Goal: Task Accomplishment & Management: Manage account settings

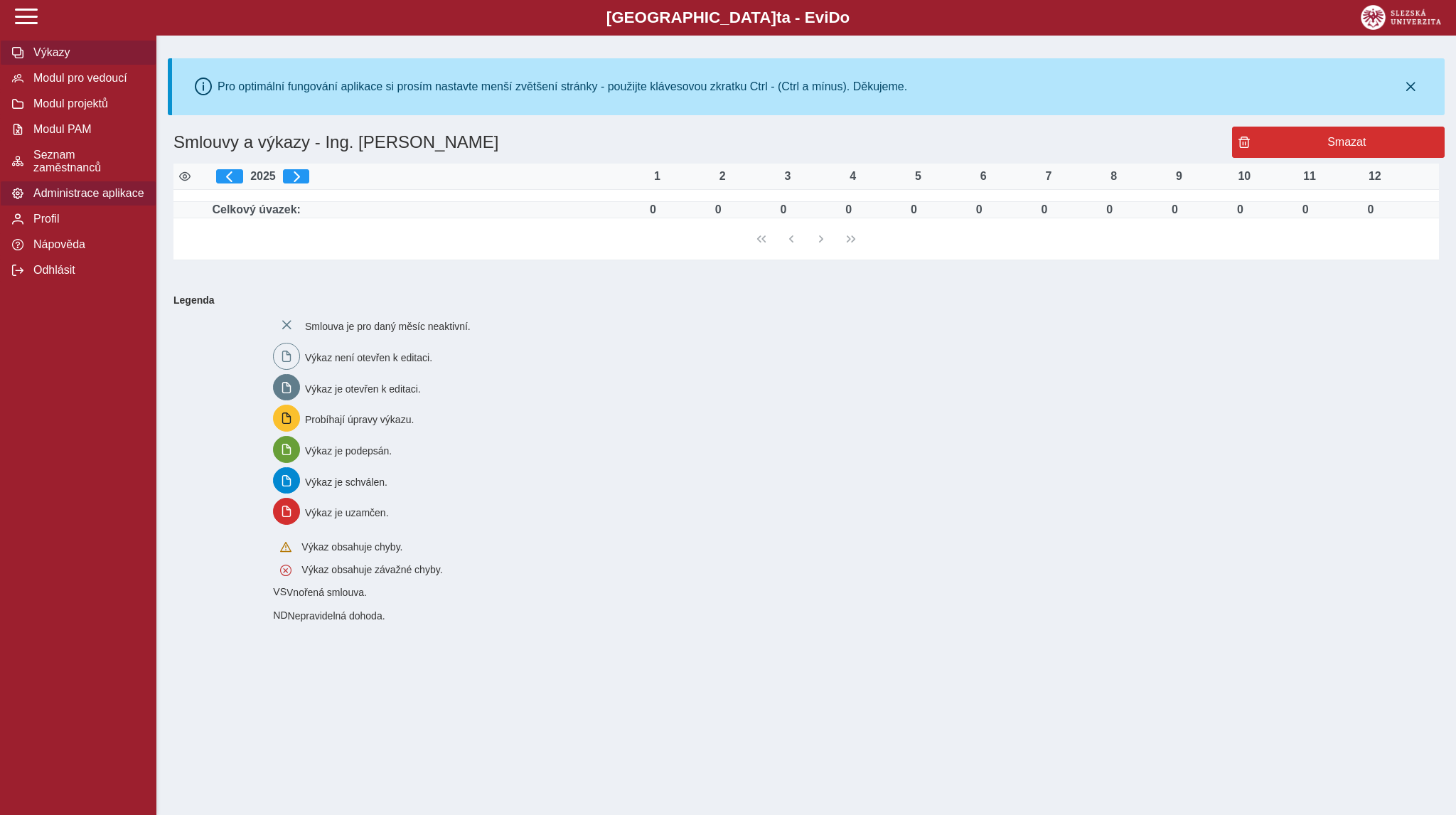
drag, startPoint x: 0, startPoint y: 0, endPoint x: 35, endPoint y: 197, distance: 200.1
click at [86, 169] on span "Seznam zaměstnanců" at bounding box center [86, 161] width 115 height 25
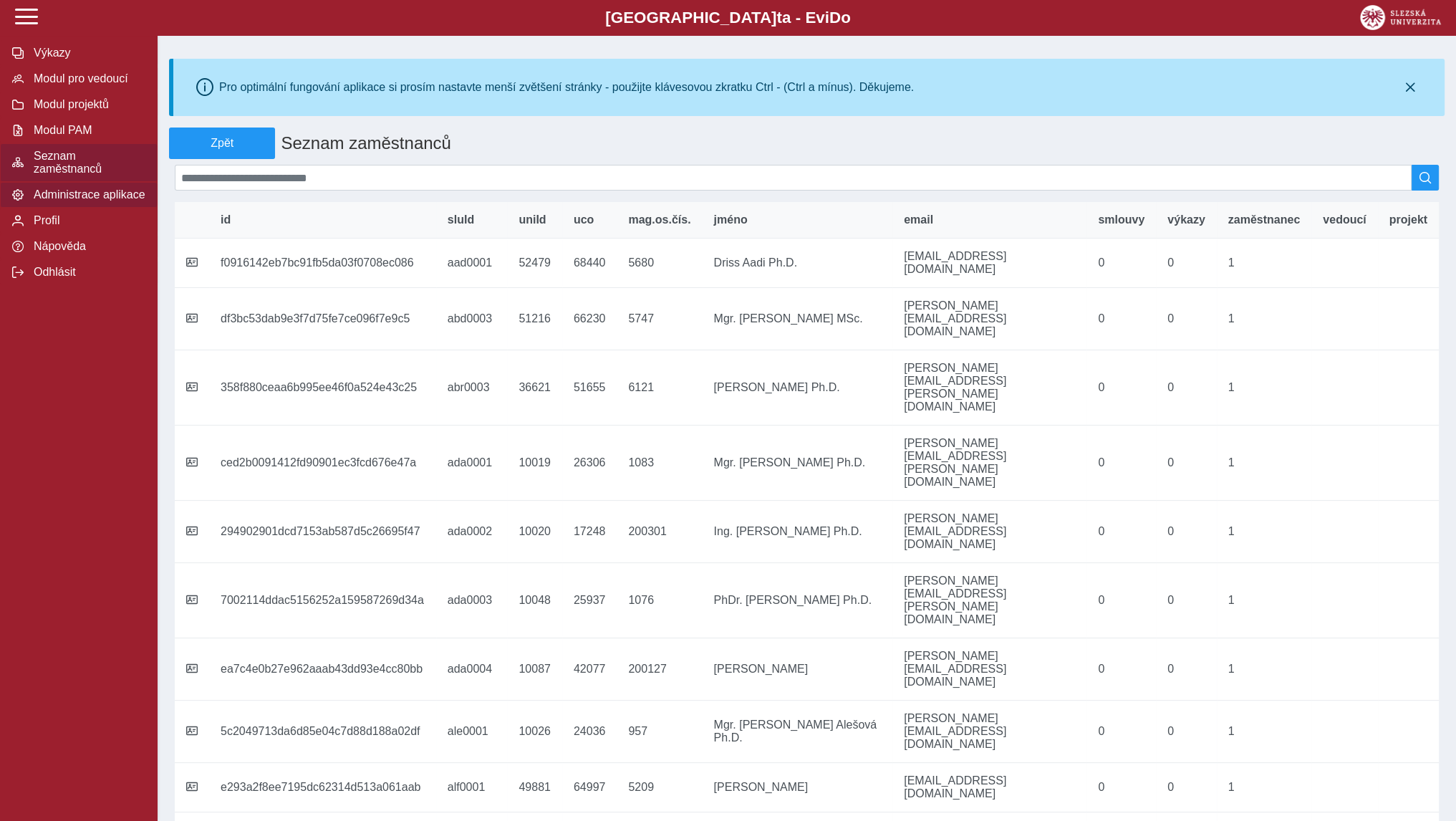
click at [49, 192] on span "Administrace aplikace" at bounding box center [87, 195] width 116 height 13
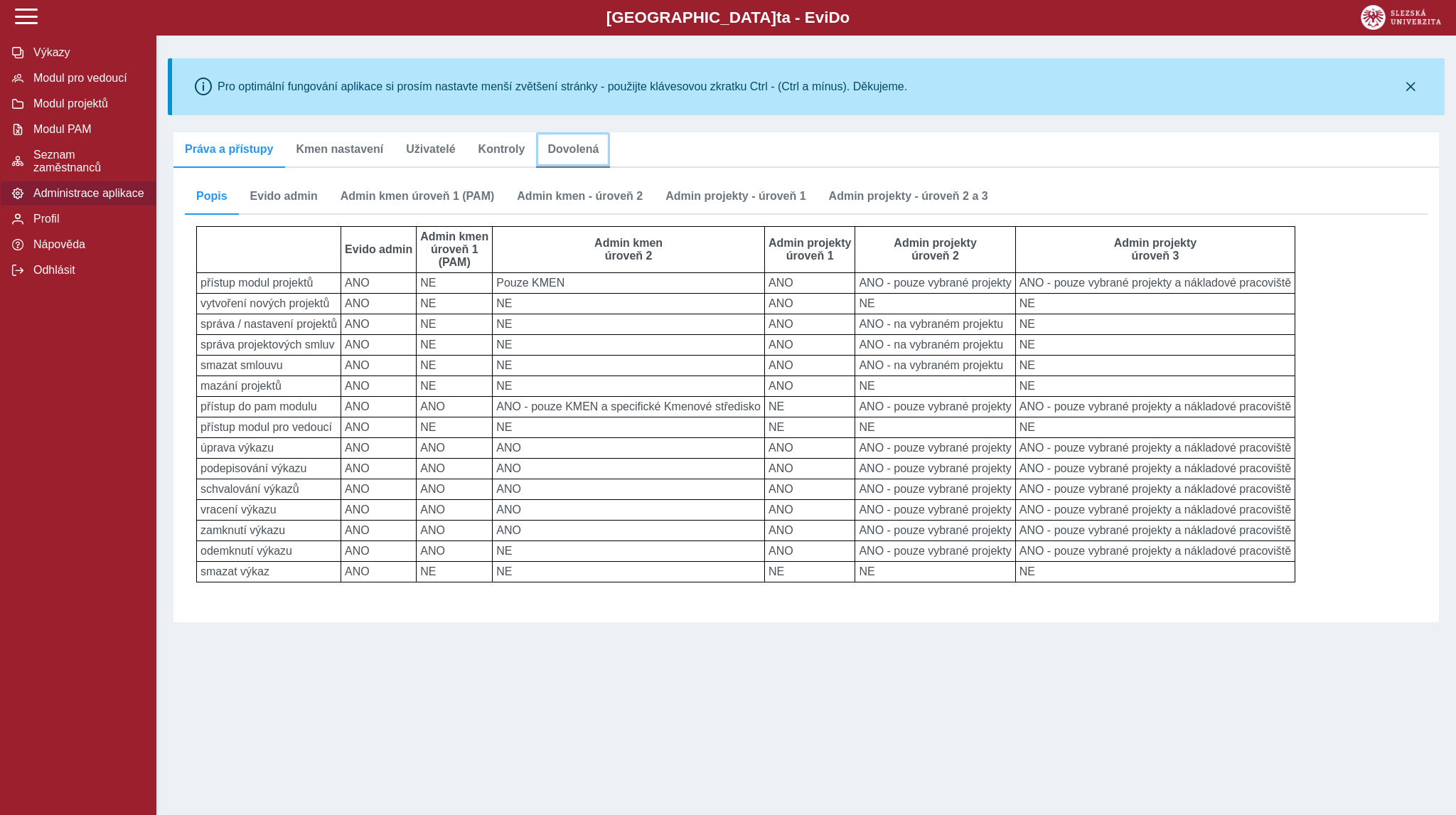
click at [549, 150] on span "Dovolená" at bounding box center [573, 149] width 52 height 11
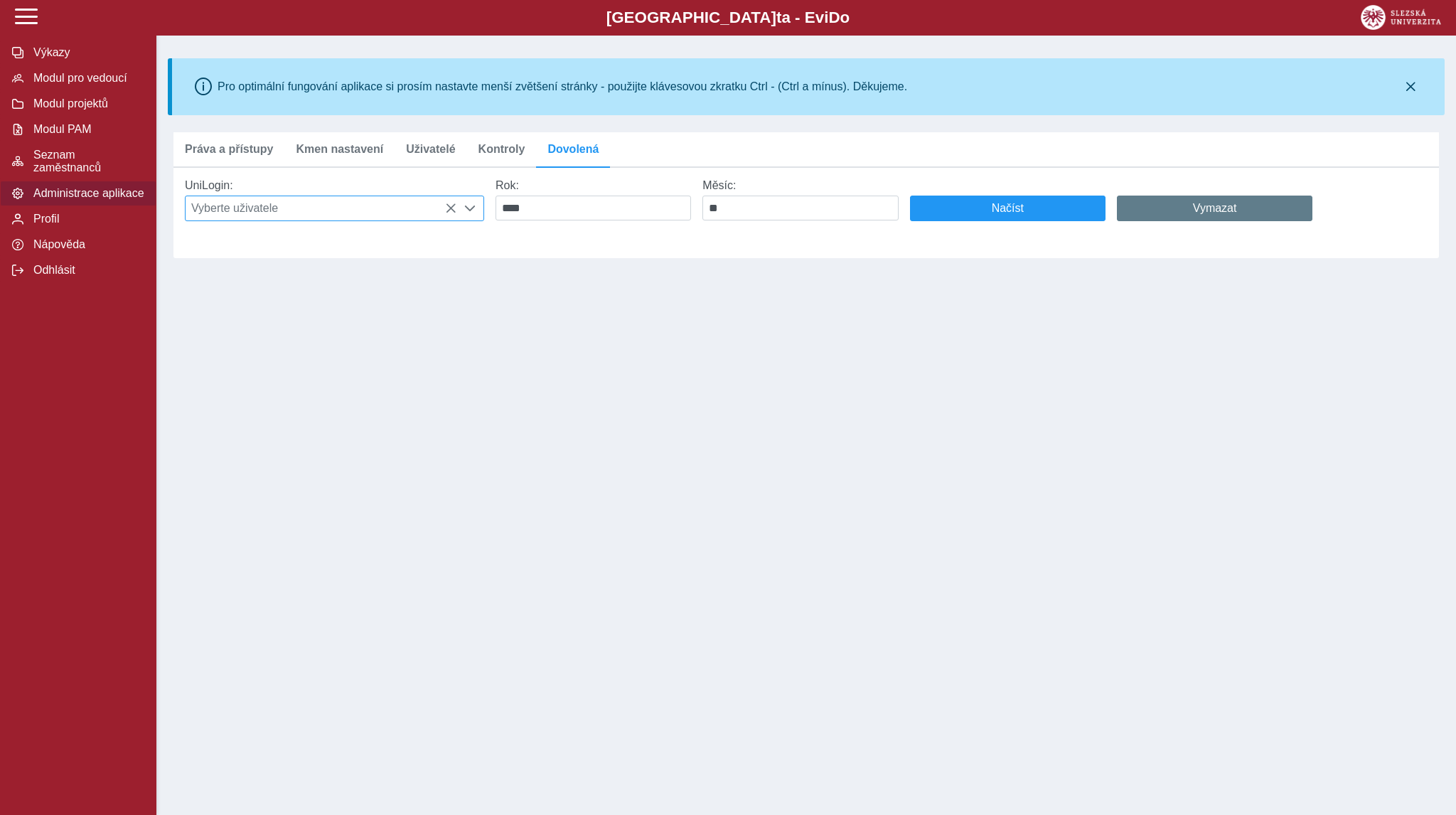
click at [344, 211] on span "Vyberte uživatele" at bounding box center [321, 208] width 271 height 24
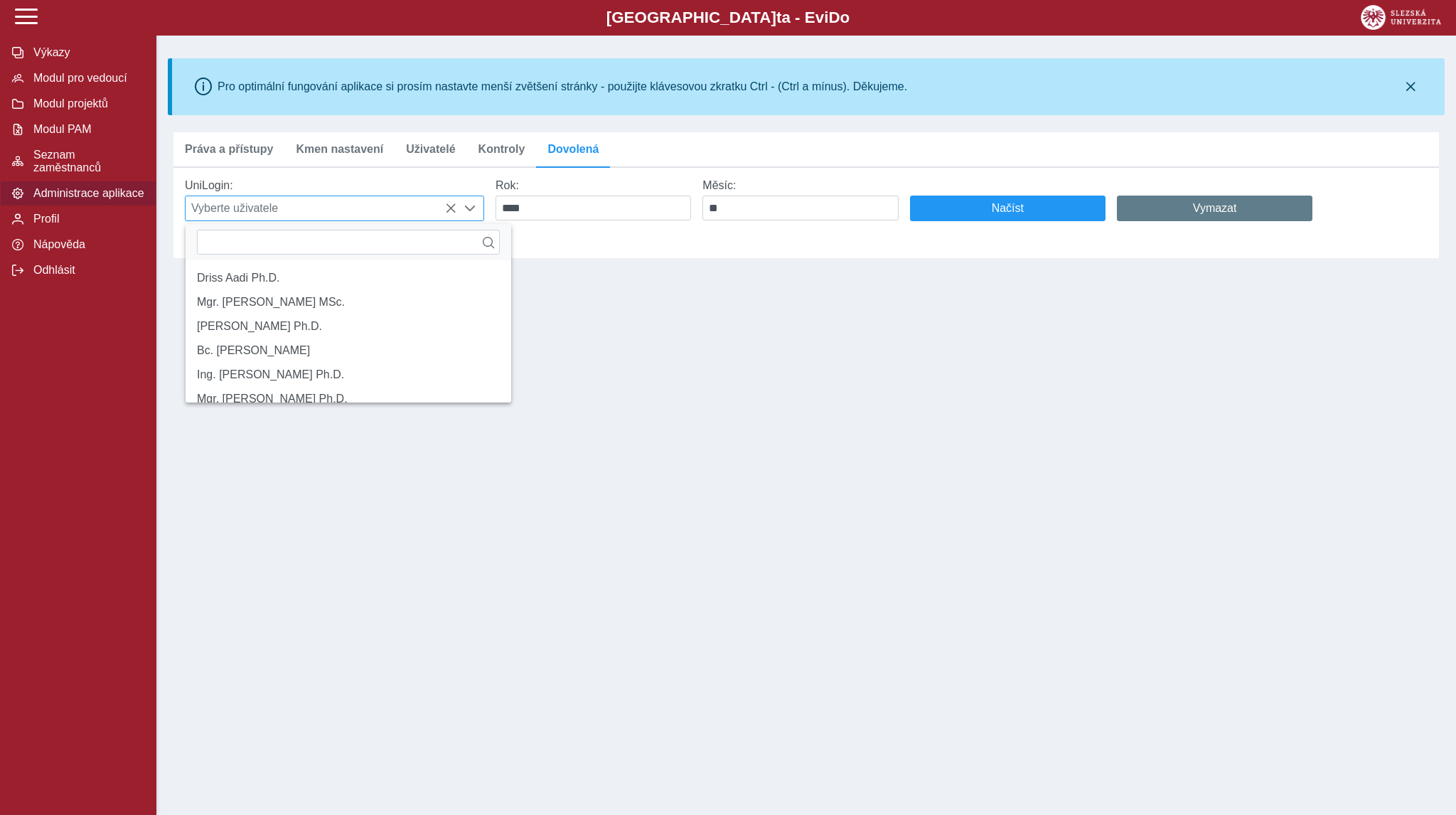
scroll to position [10, 59]
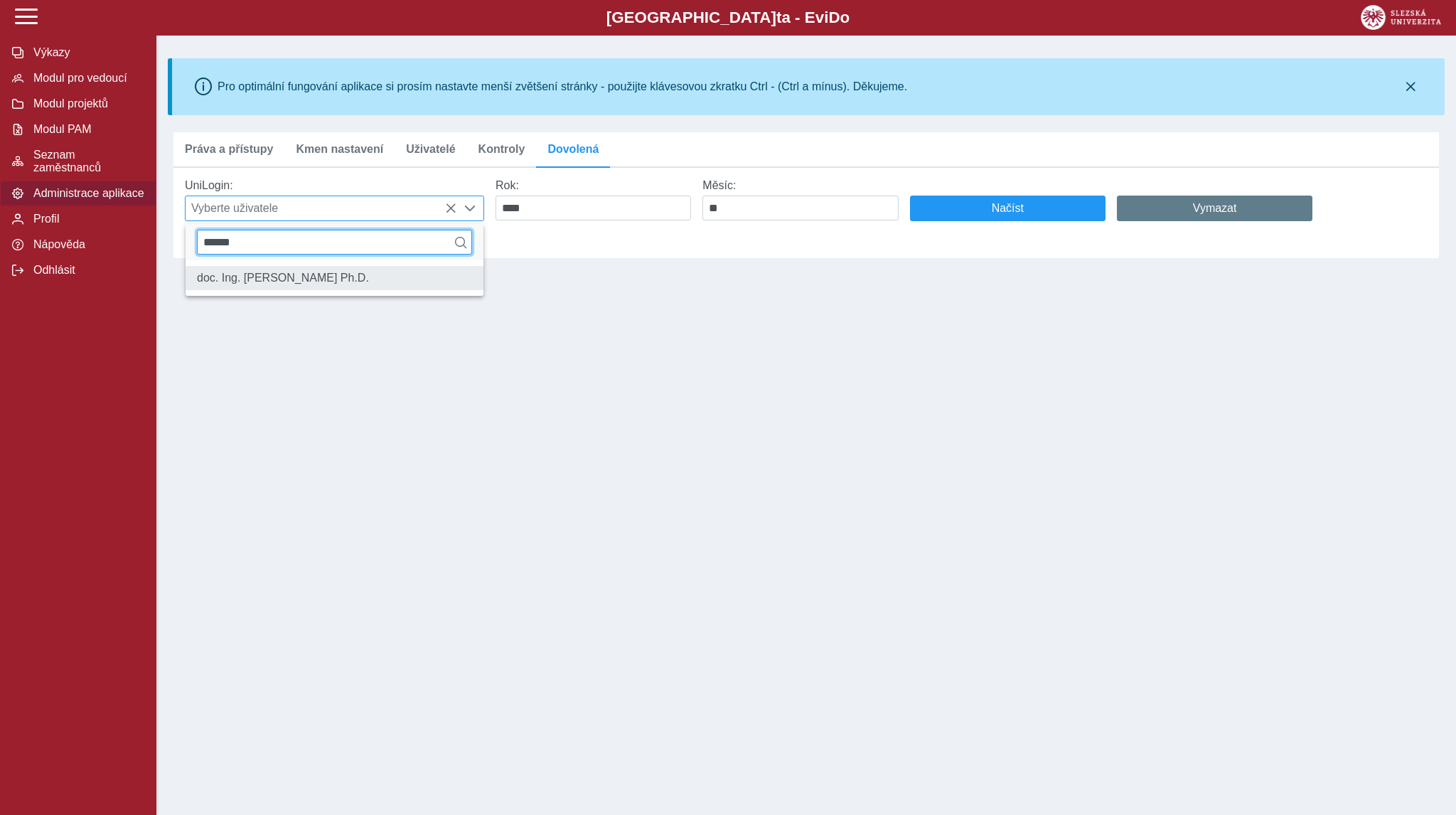
type input "******"
click at [347, 290] on li "doc. Ing. [PERSON_NAME] Ph.D." at bounding box center [335, 277] width 298 height 24
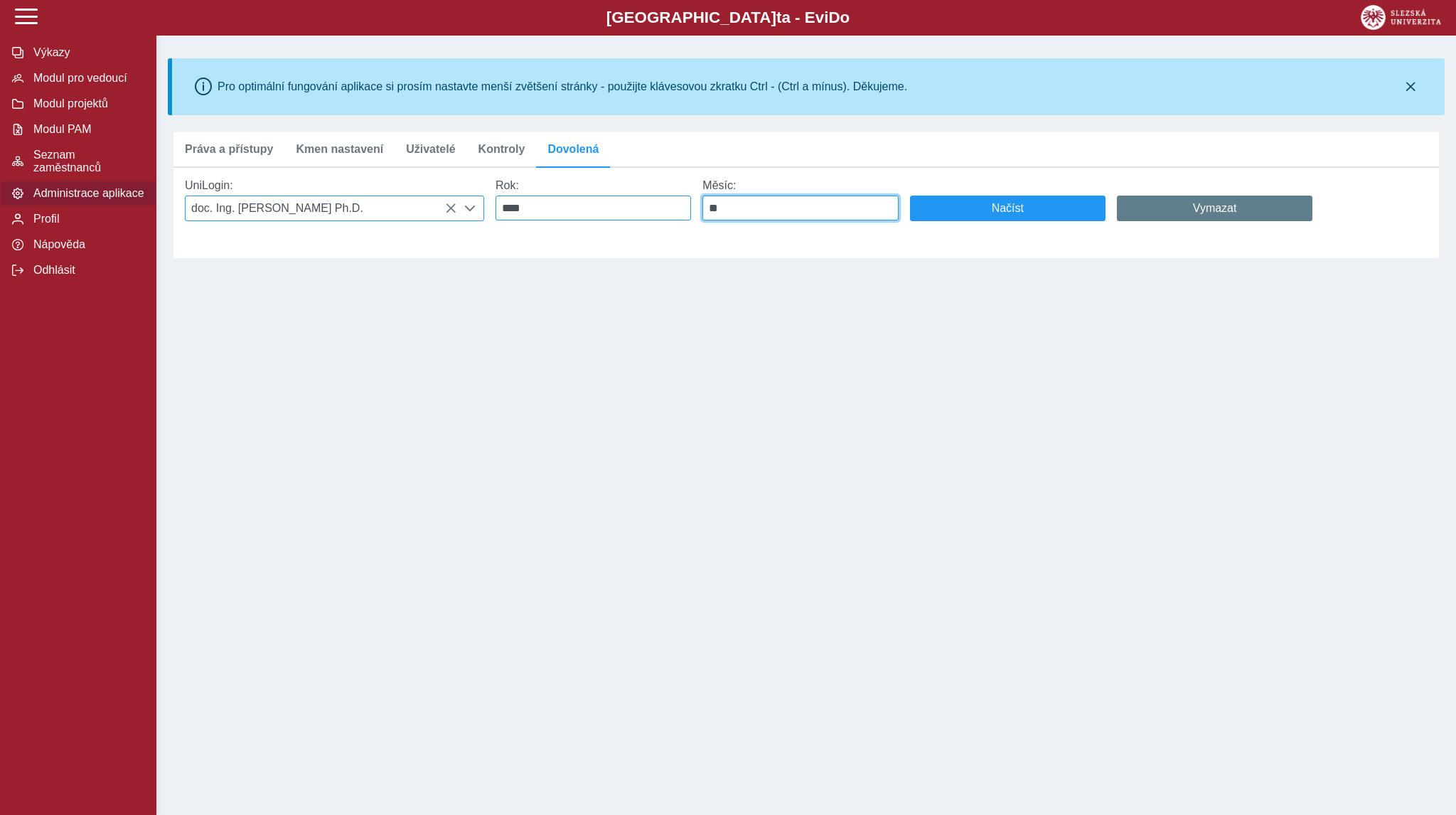
drag, startPoint x: 815, startPoint y: 209, endPoint x: 636, endPoint y: 197, distance: 179.4
click at [636, 197] on div "UniLogin: doc. Ing. Martin Klepek Ph.D. Rok: **** Měsíc: ** Načíst Vymazat" at bounding box center [801, 201] width 1255 height 65
type input "*"
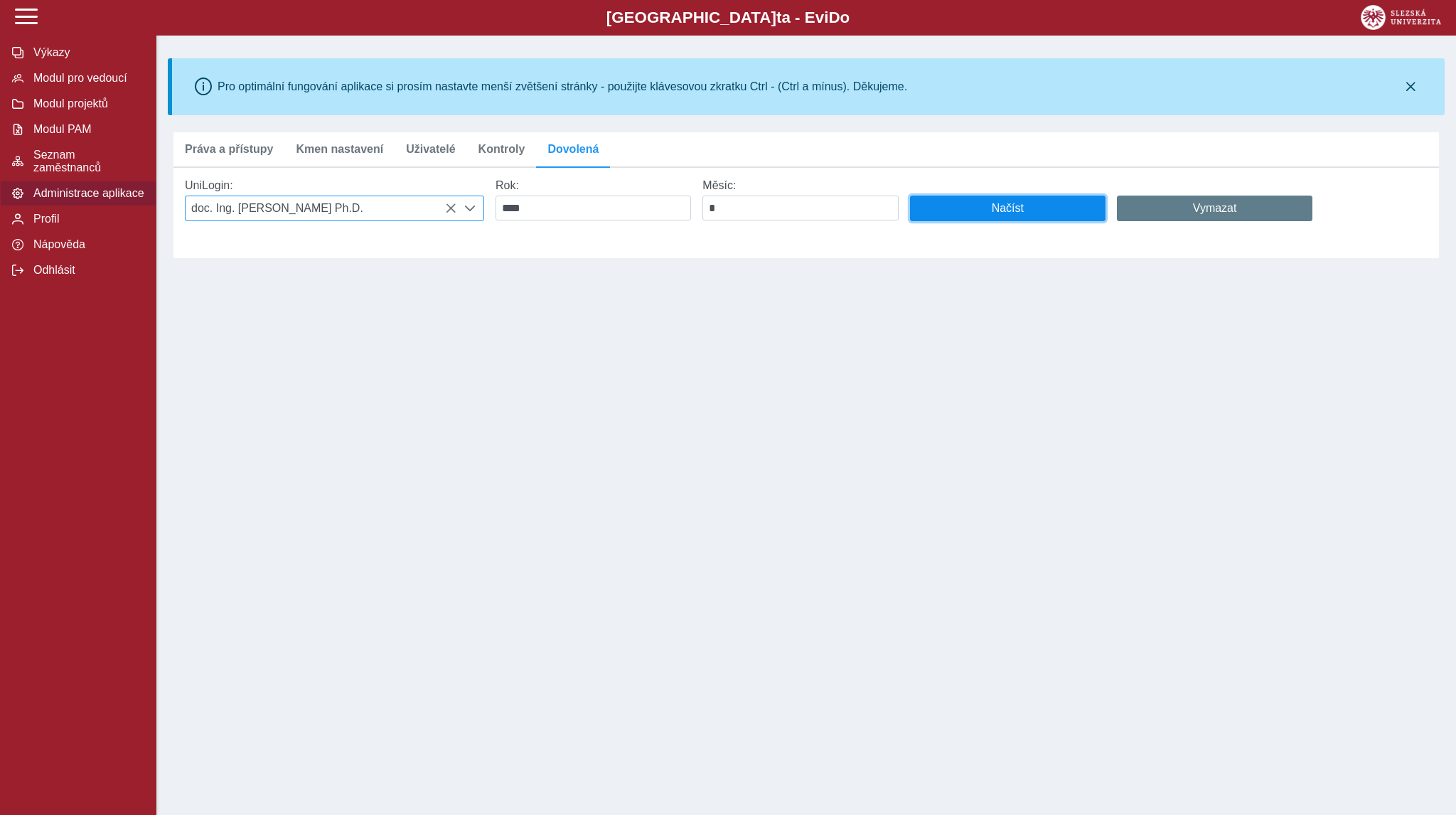
click at [962, 221] on button "Načíst" at bounding box center [1008, 209] width 196 height 25
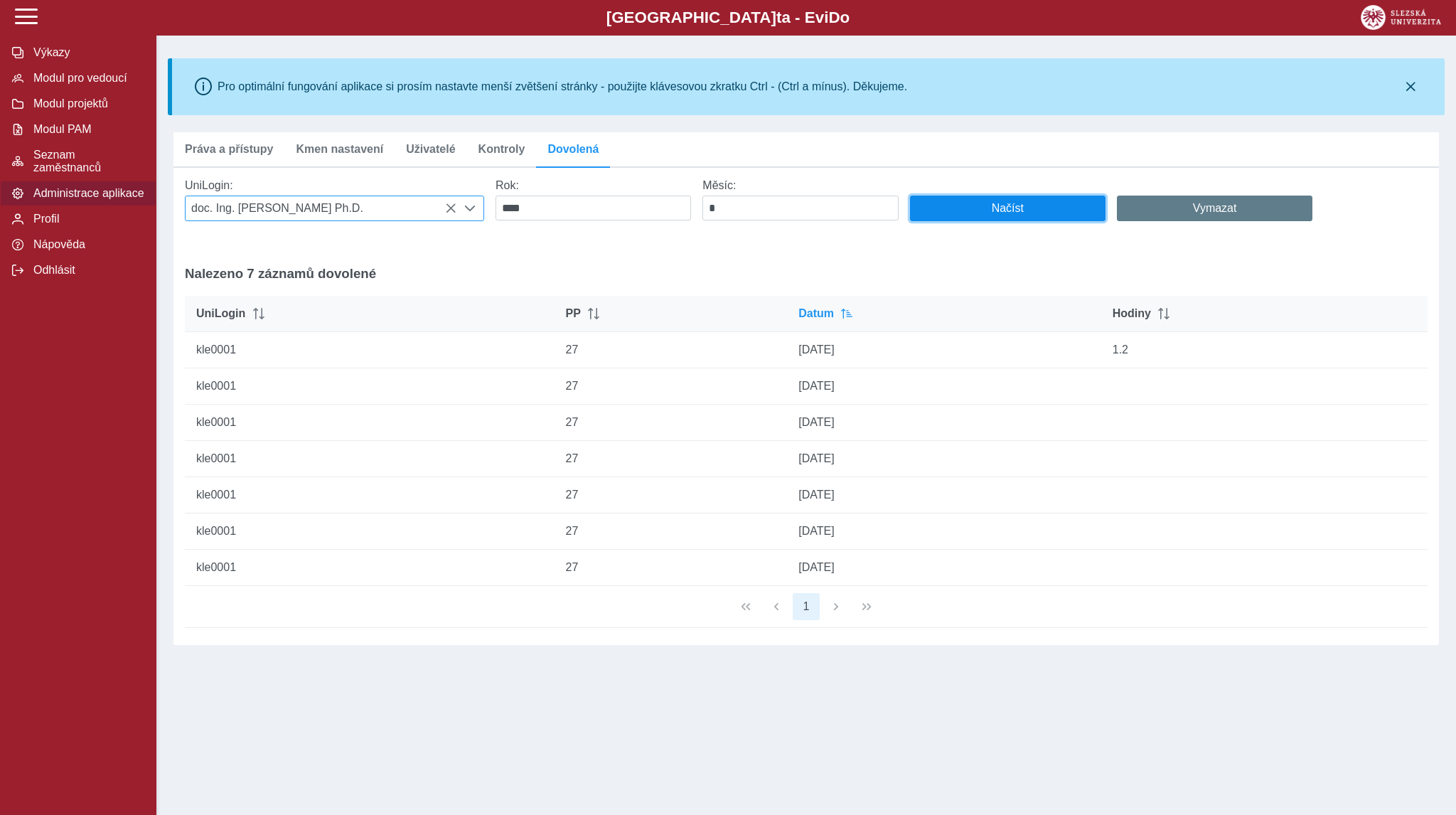
click at [967, 210] on span "Načíst" at bounding box center [1008, 209] width 171 height 13
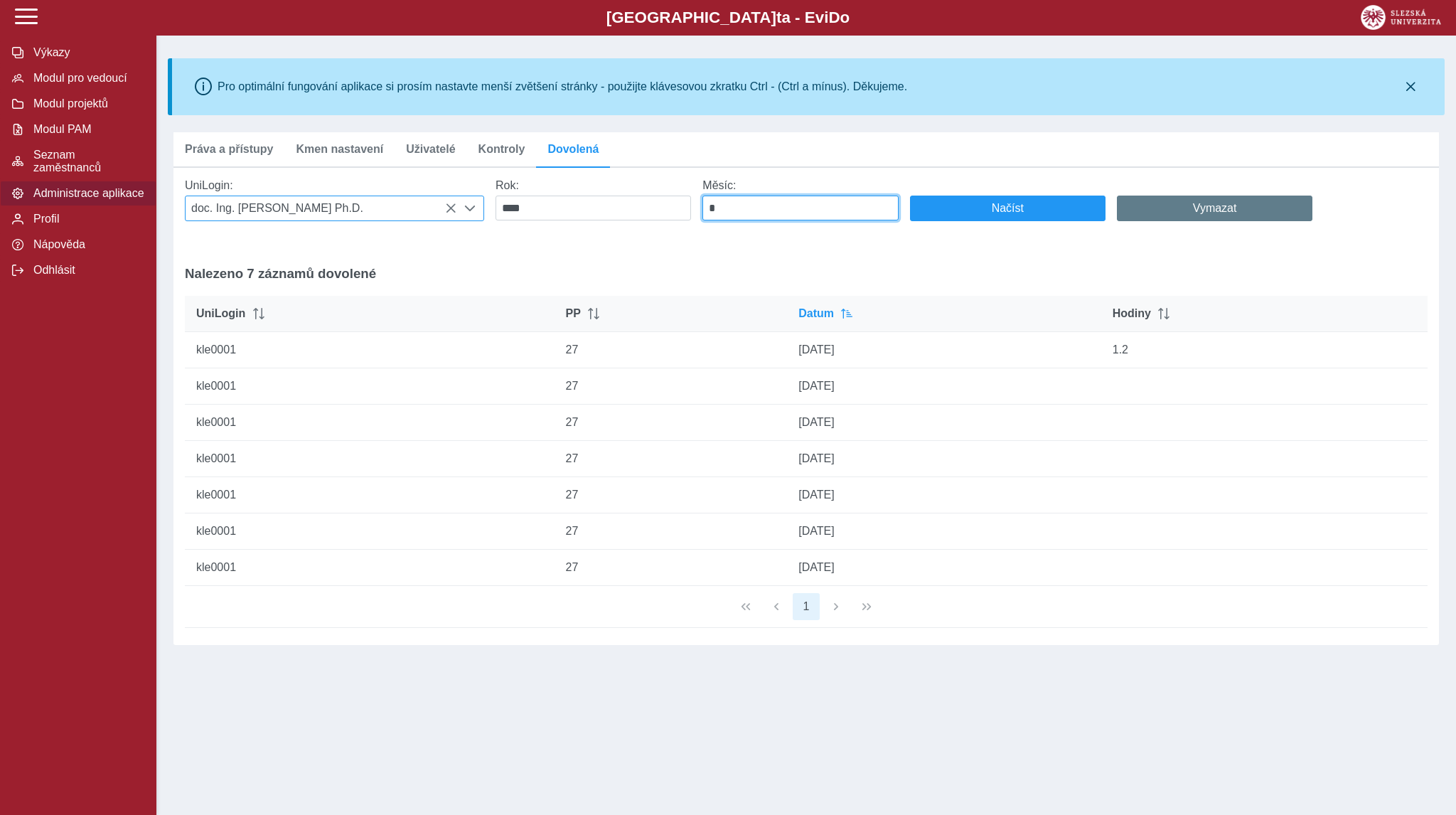
click at [807, 219] on input "*" at bounding box center [800, 208] width 196 height 25
click at [954, 225] on div "Načíst" at bounding box center [1008, 200] width 207 height 53
click at [953, 215] on span "Načíst" at bounding box center [1008, 209] width 171 height 13
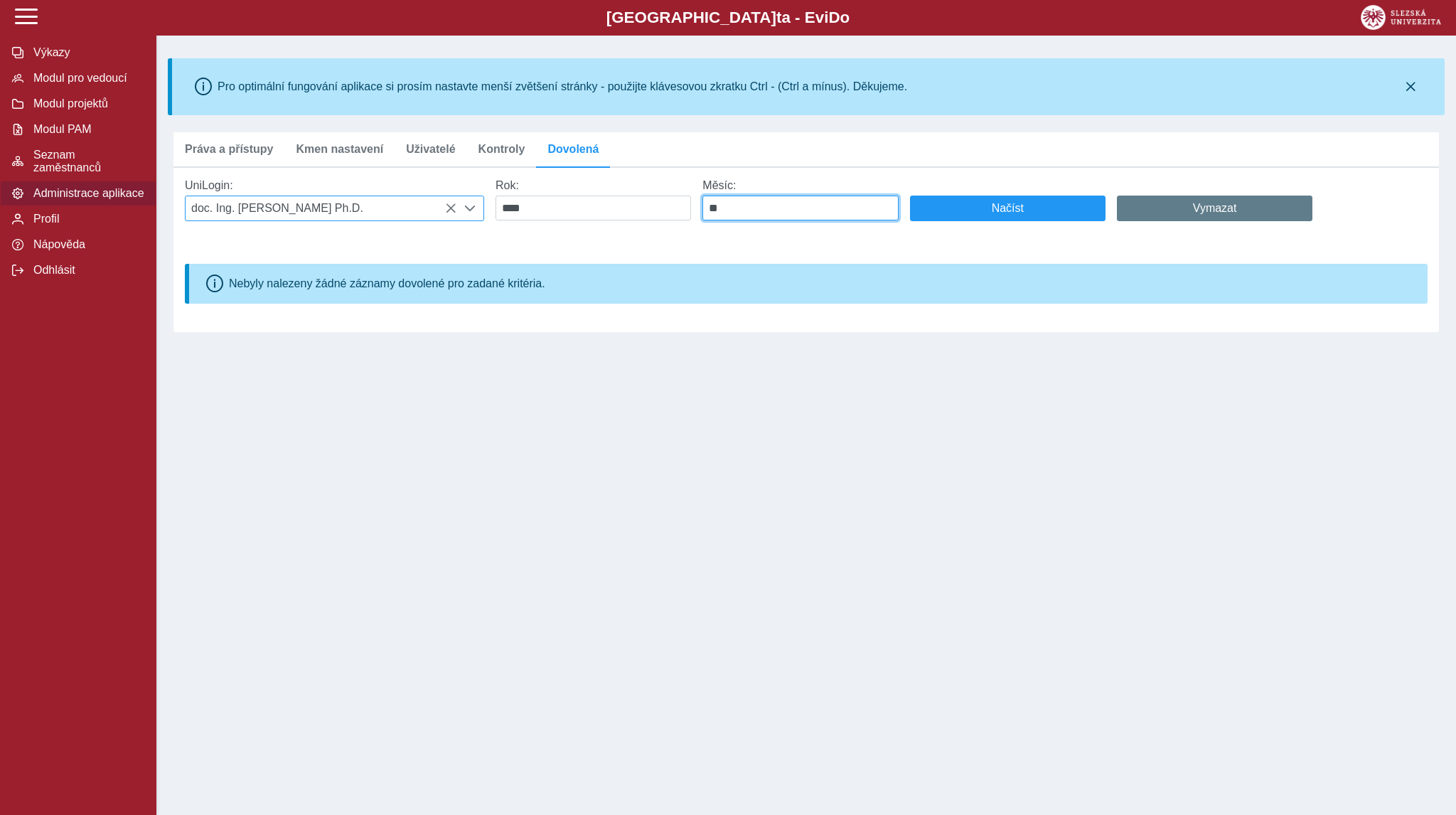
drag, startPoint x: 808, startPoint y: 217, endPoint x: 671, endPoint y: 230, distance: 137.6
click at [671, 230] on div "UniLogin: doc. Ing. Martin Klepek Ph.D. Rok: **** Měsíc: ** Načíst Vymazat" at bounding box center [801, 201] width 1255 height 65
type input "*"
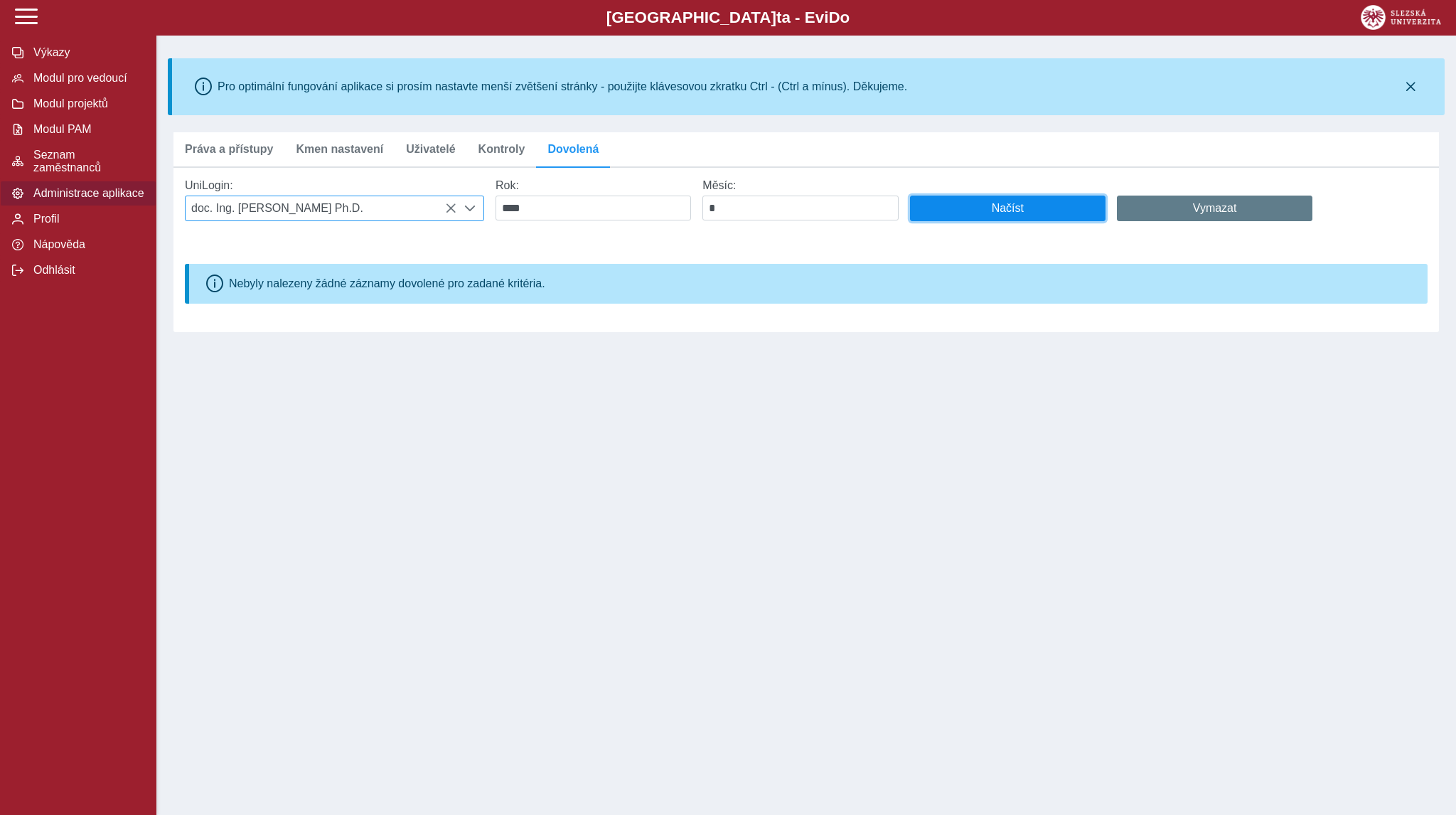
click at [967, 203] on button "Načíst" at bounding box center [1008, 209] width 196 height 25
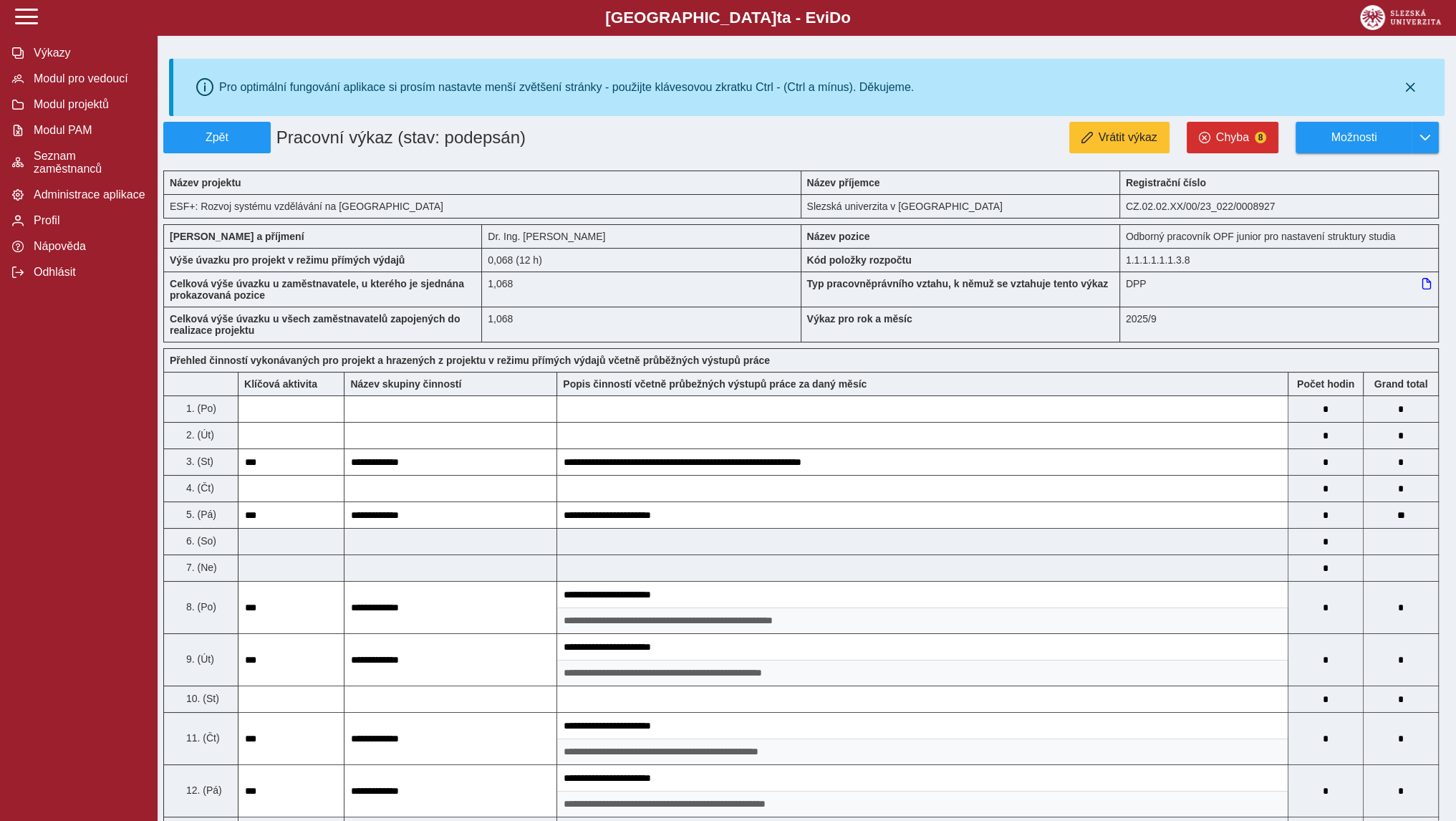
click at [560, 239] on div "Dr. Ing. [PERSON_NAME]" at bounding box center [641, 236] width 319 height 24
copy div "Majerová"
click at [1426, 281] on icon at bounding box center [1426, 284] width 11 height 11
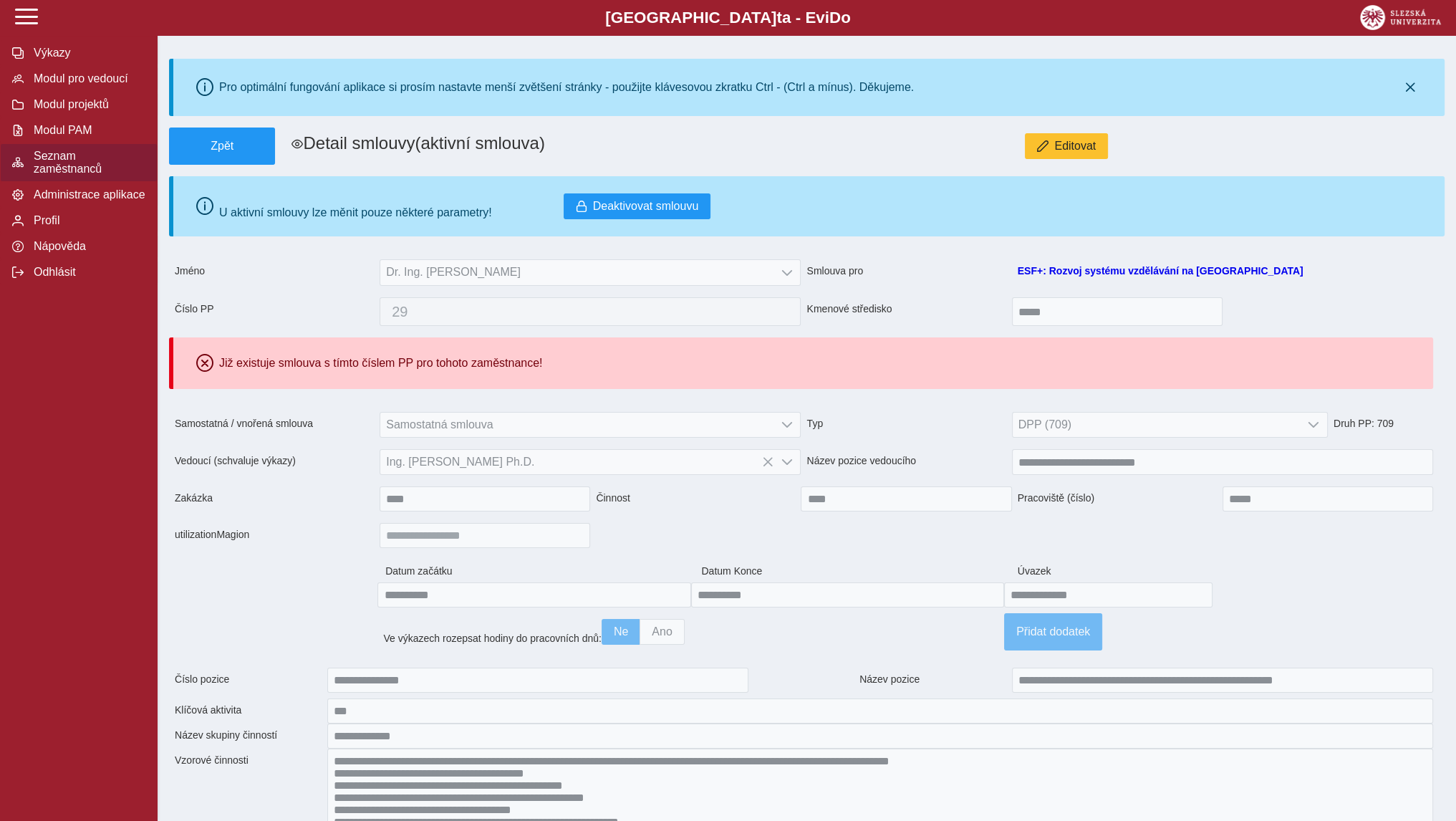
click at [66, 170] on span "Seznam zaměstnanců" at bounding box center [87, 162] width 116 height 26
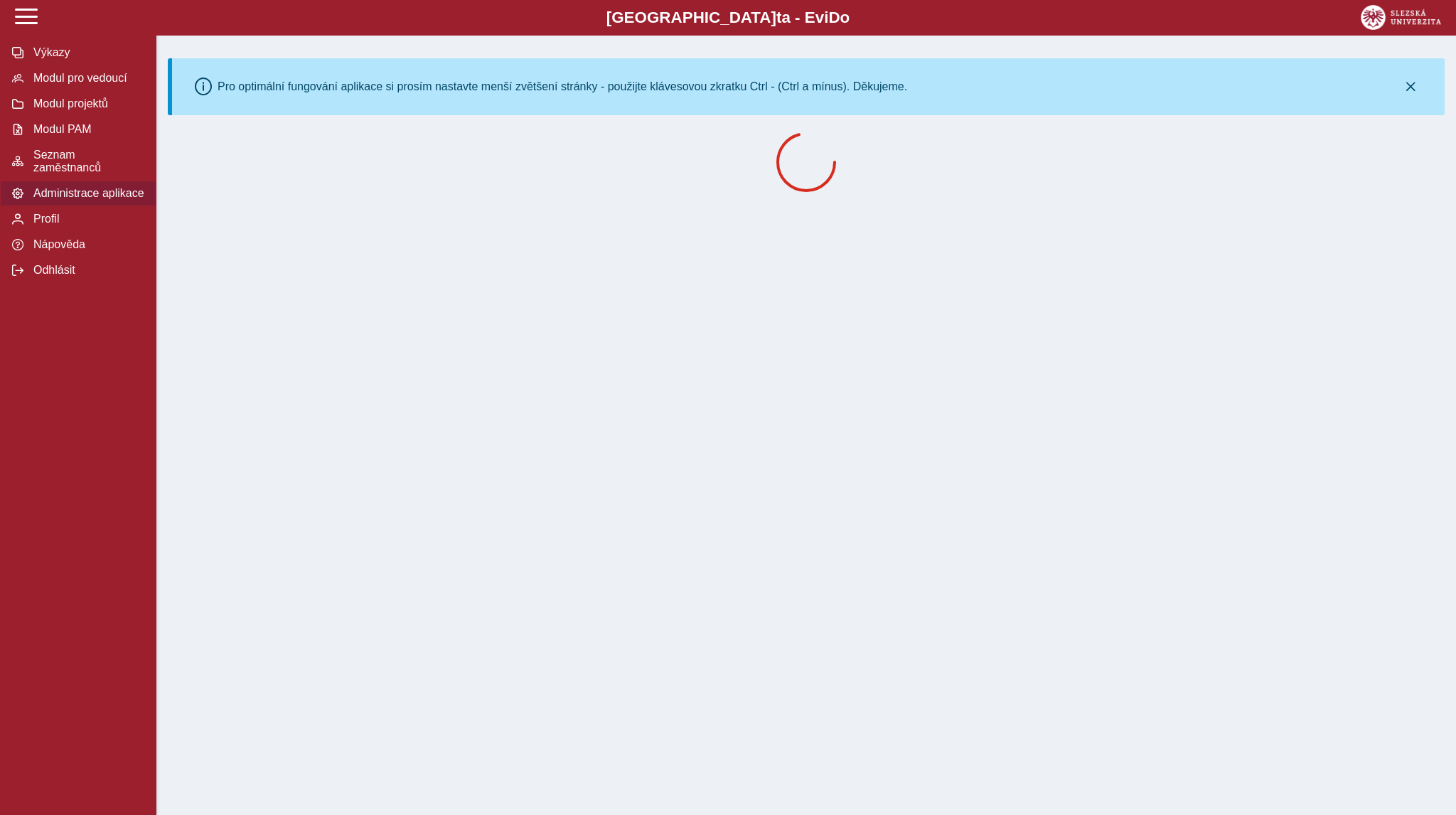
click at [81, 194] on span "Administrace aplikace" at bounding box center [86, 193] width 115 height 13
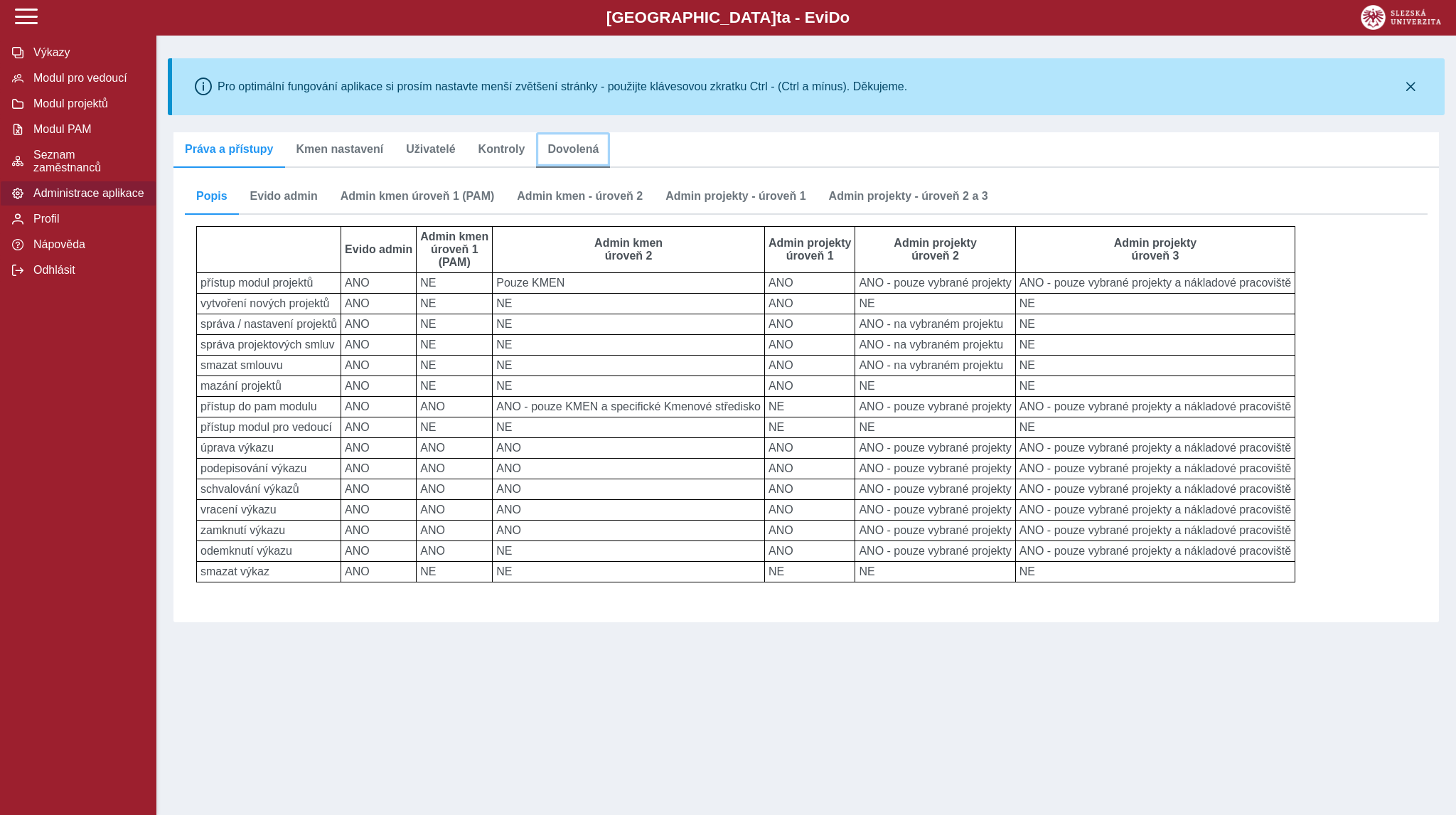
click at [549, 155] on span "Dovolená" at bounding box center [573, 149] width 52 height 11
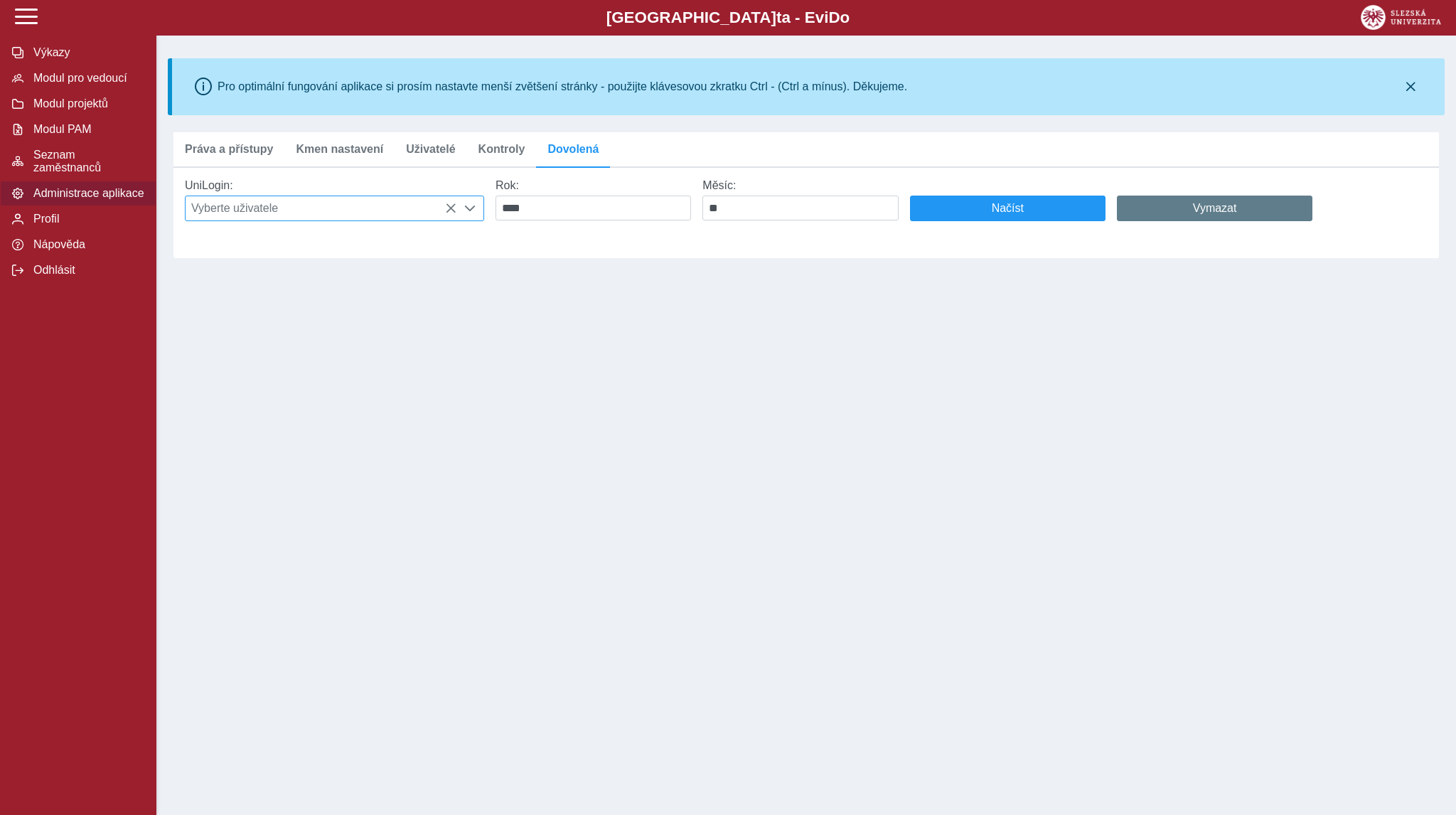
click at [328, 213] on span "Vyberte uživatele" at bounding box center [321, 208] width 271 height 24
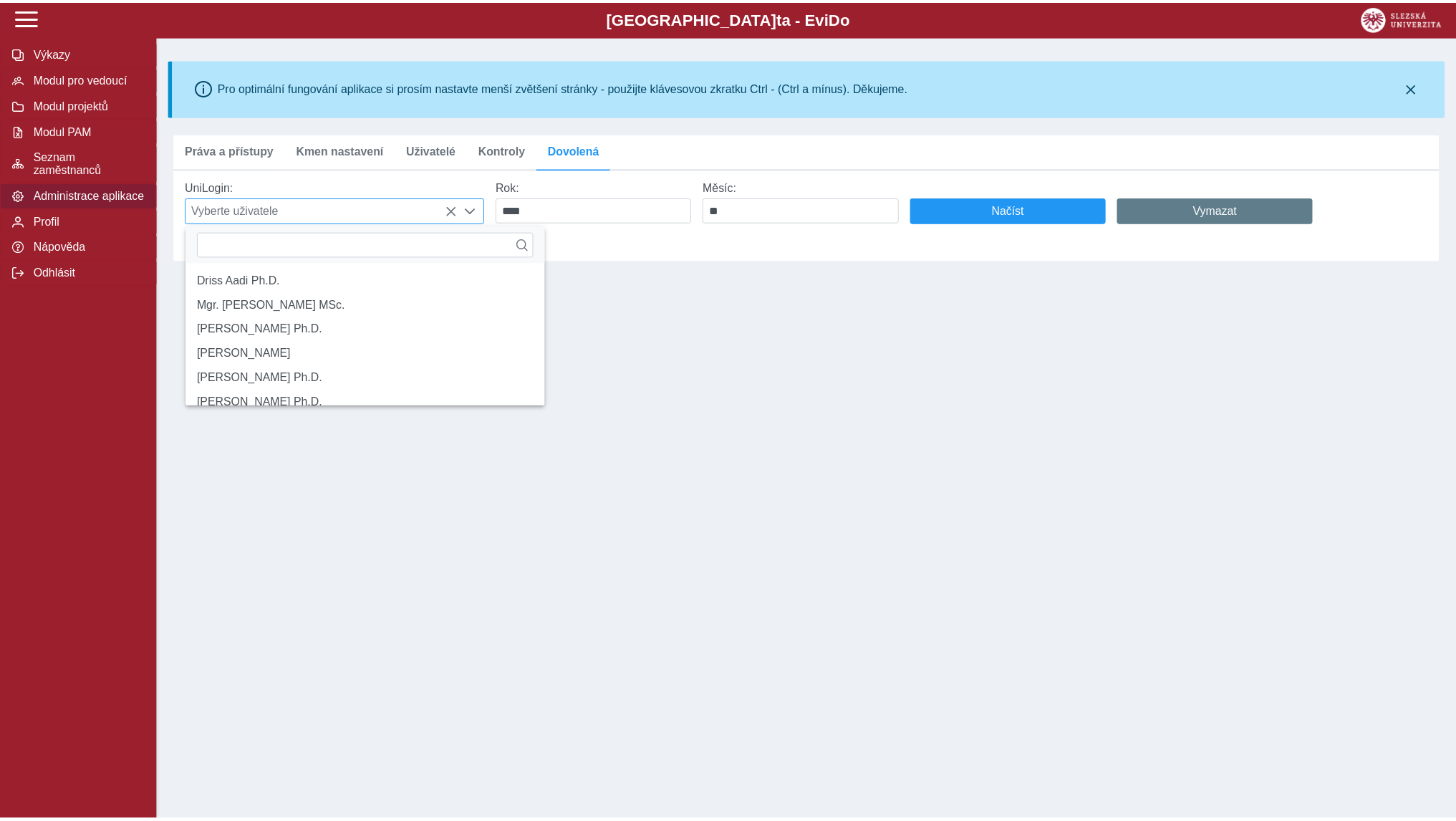
scroll to position [10, 60]
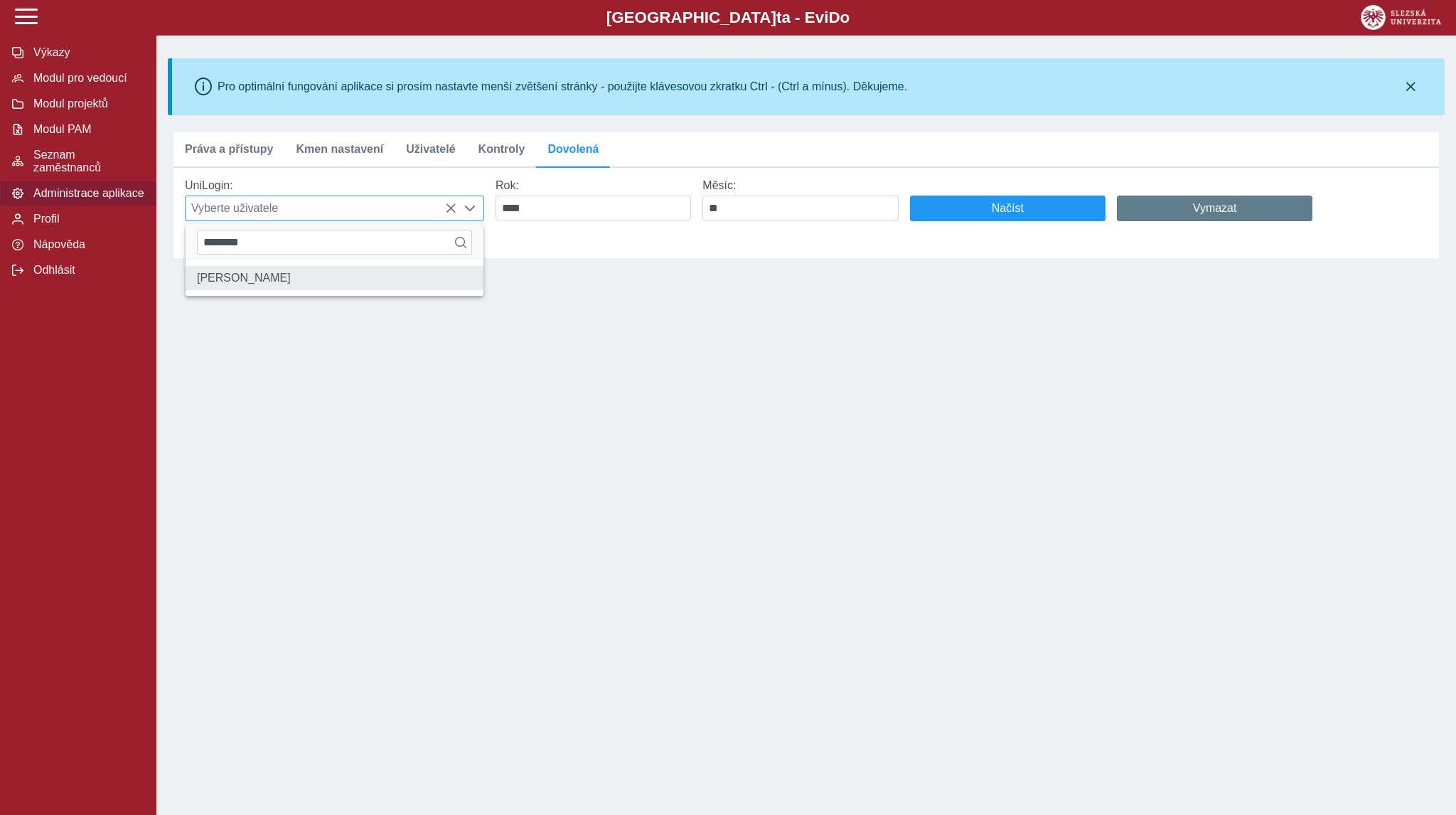
type input "********"
click at [293, 278] on li "Dr. Ing. Ingrid Majerová" at bounding box center [335, 277] width 298 height 24
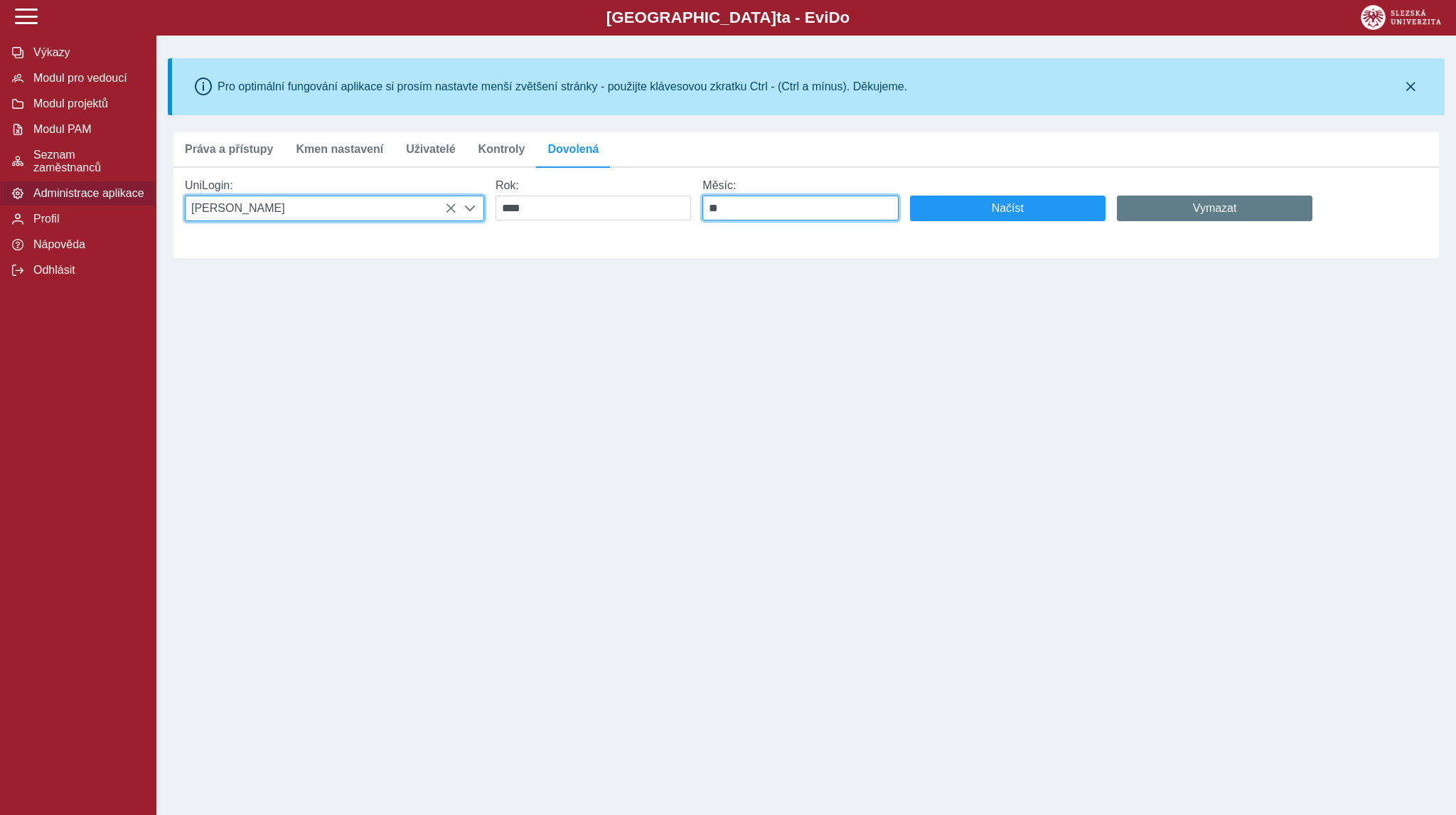
click at [799, 204] on input "**" at bounding box center [800, 208] width 196 height 25
type input "*"
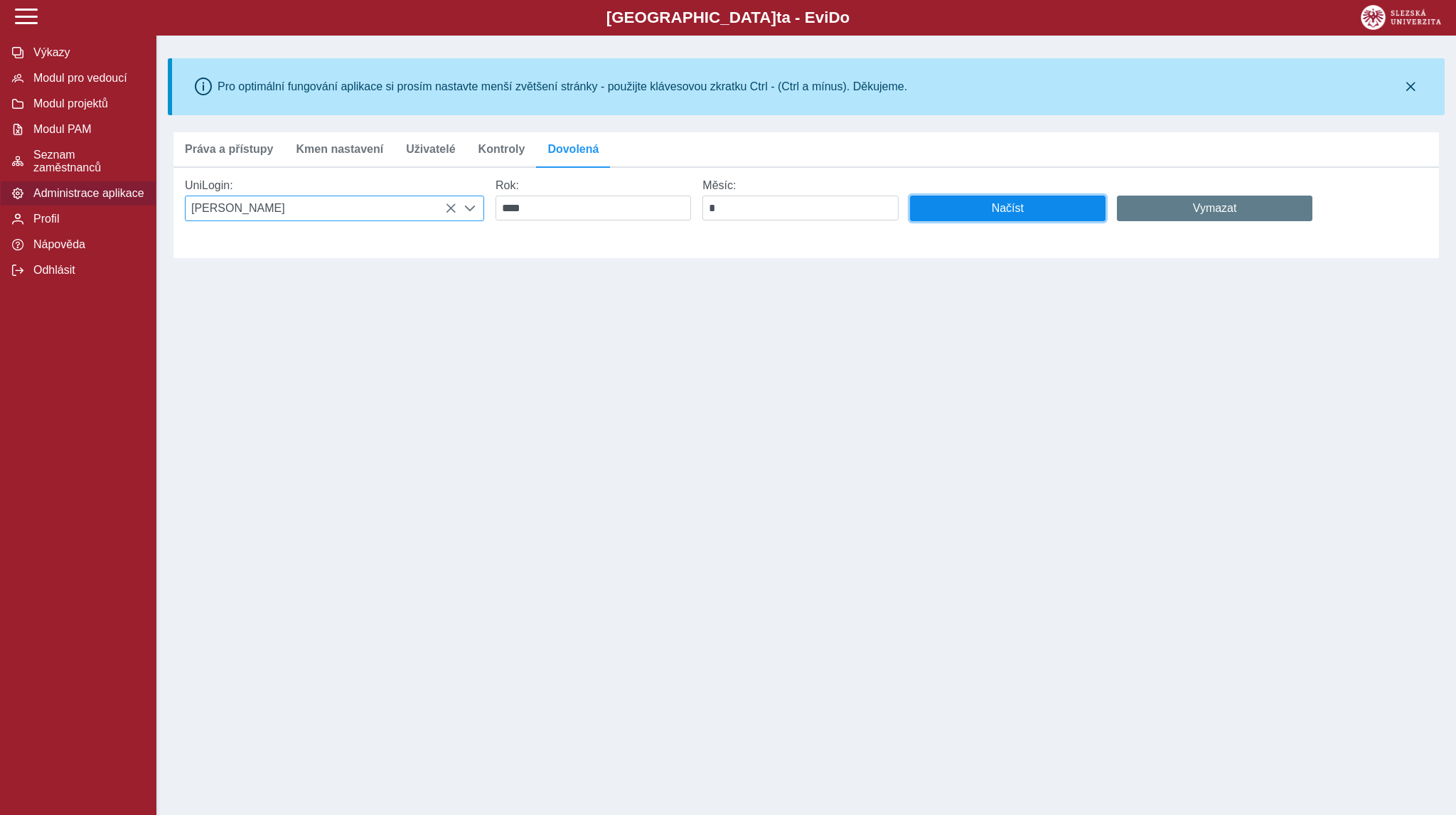
click at [993, 215] on span "Načíst" at bounding box center [1008, 209] width 171 height 13
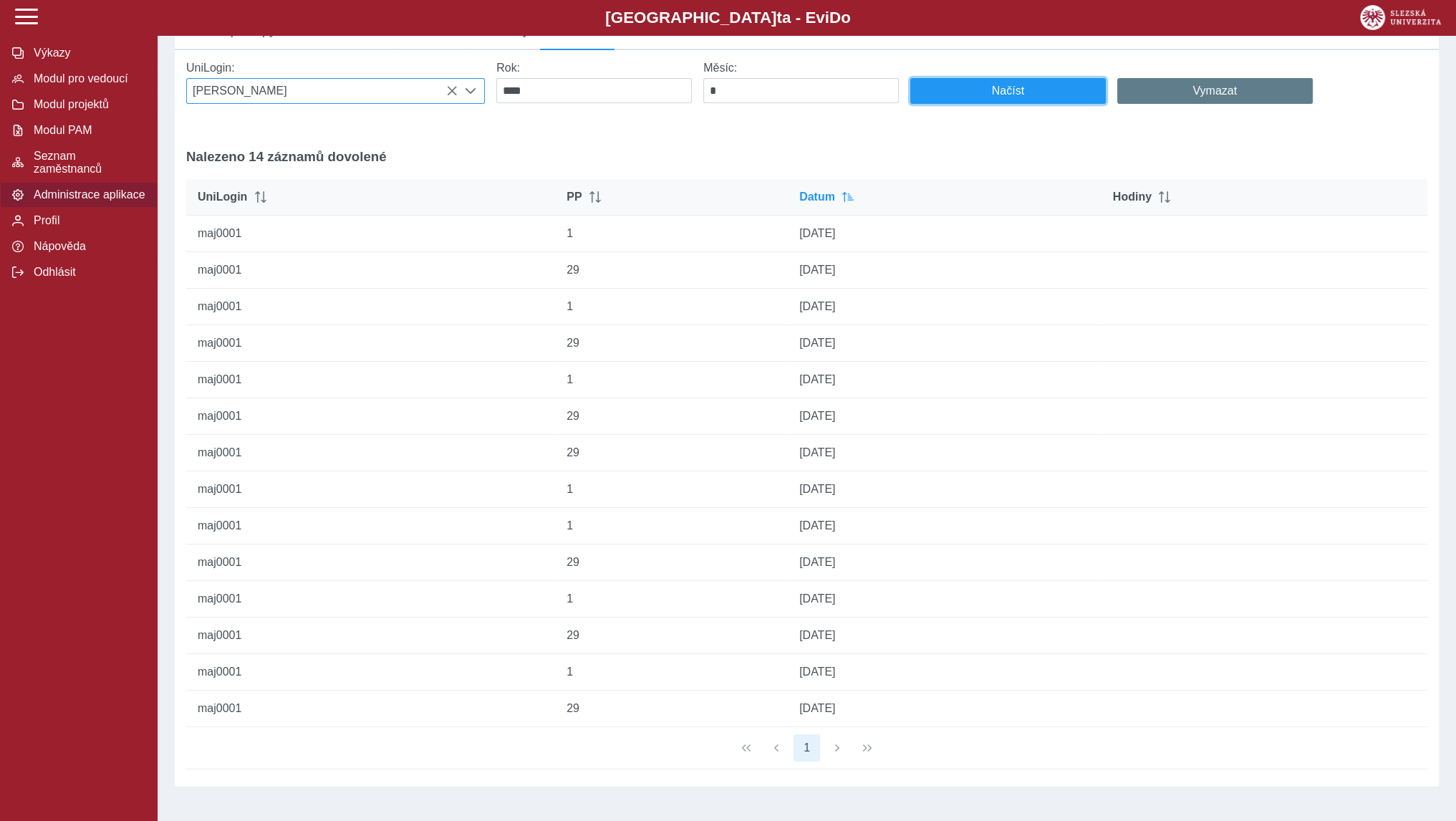
scroll to position [0, 0]
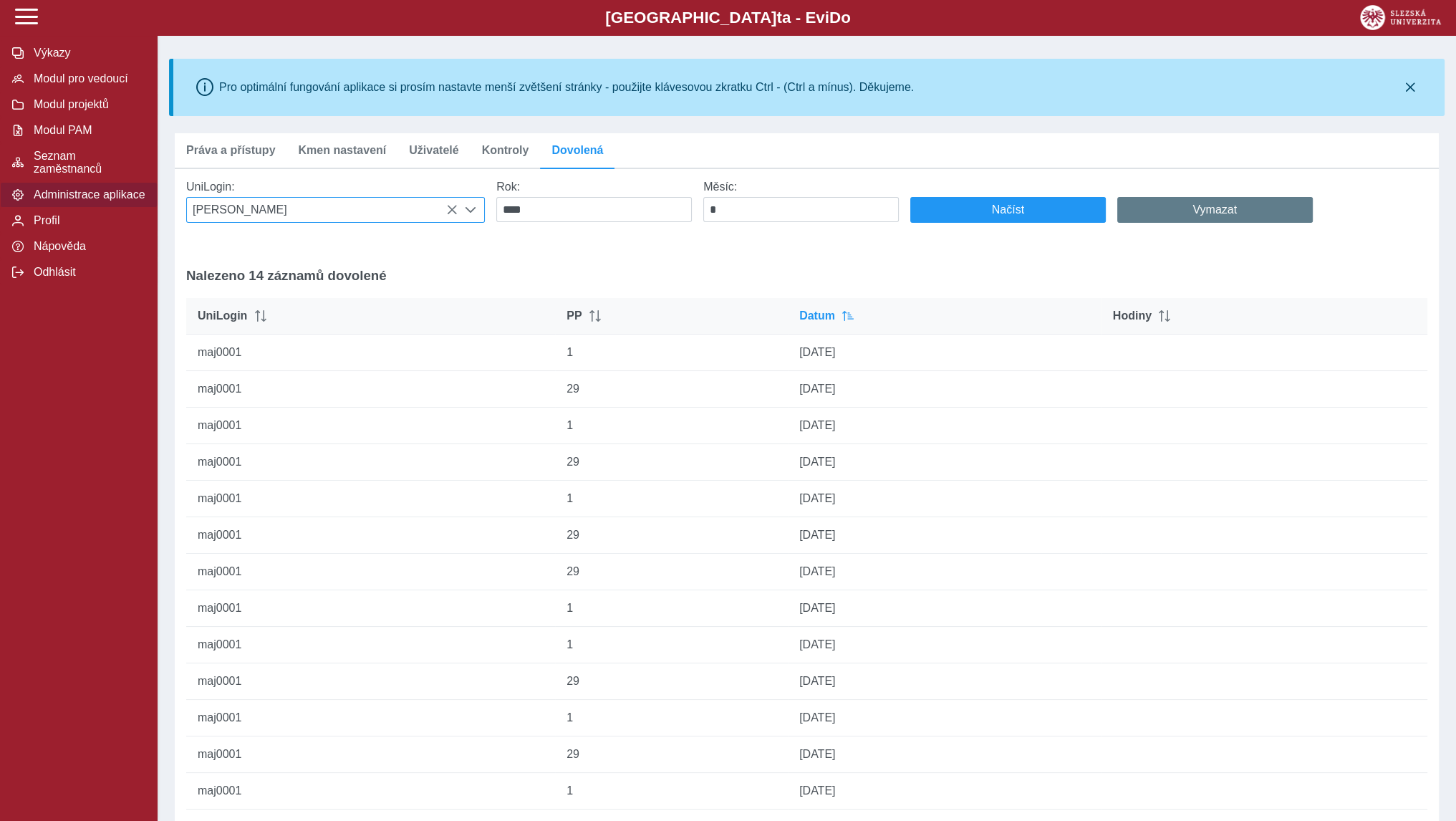
click at [846, 250] on div "UniLogin: Dr. Ing. Ingrid Majerová Rok: **** Měsíc: * Načíst Vymazat Nalezeno 1…" at bounding box center [807, 534] width 1252 height 719
click at [971, 216] on span "Načíst" at bounding box center [1008, 210] width 171 height 13
click at [971, 207] on span "Načíst" at bounding box center [1008, 210] width 171 height 13
click at [939, 212] on span "Načíst" at bounding box center [1008, 210] width 171 height 13
click at [945, 216] on span "Načíst" at bounding box center [1008, 210] width 171 height 13
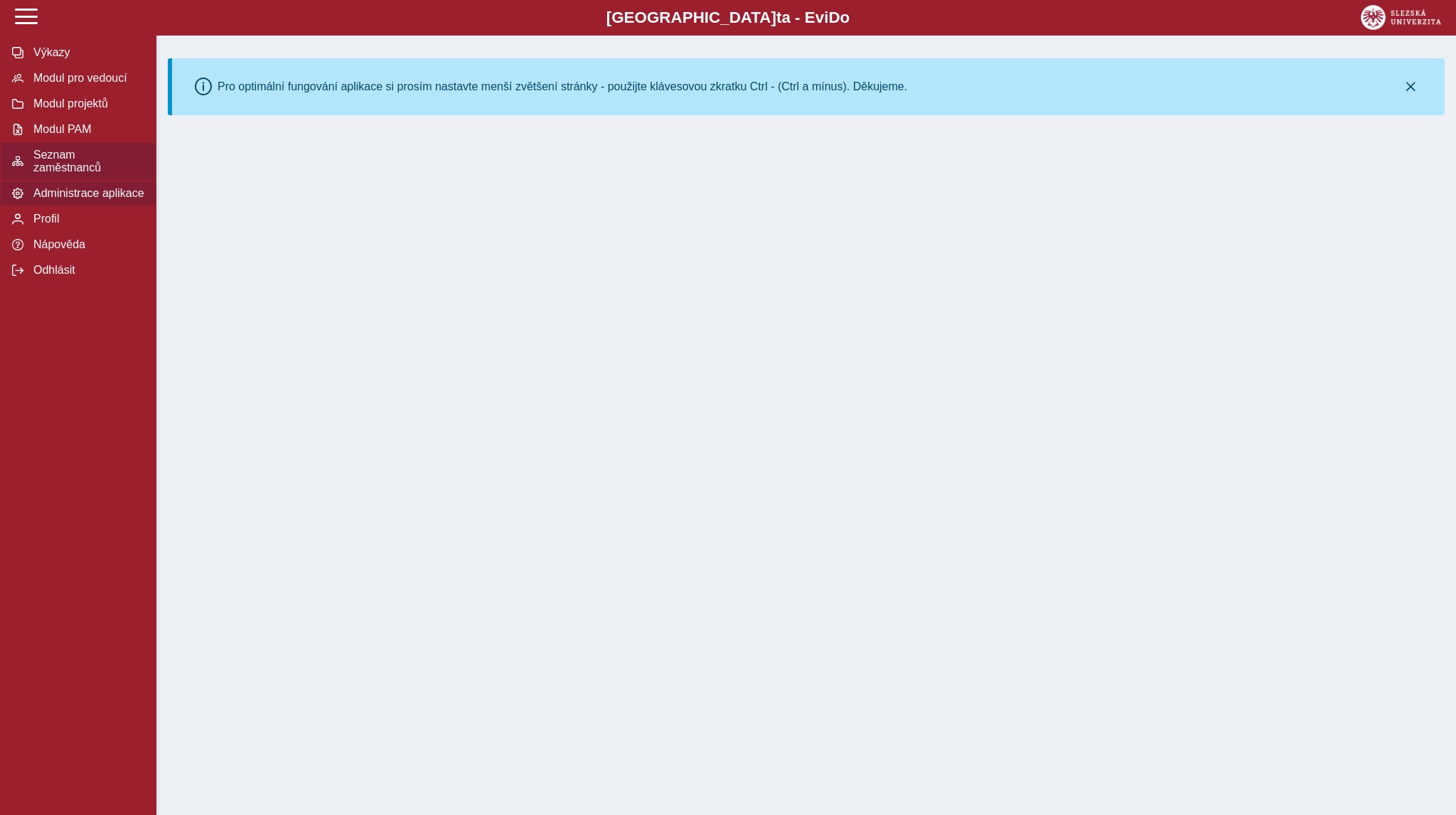
click at [94, 163] on span "Seznam zaměstnanců" at bounding box center [86, 161] width 115 height 25
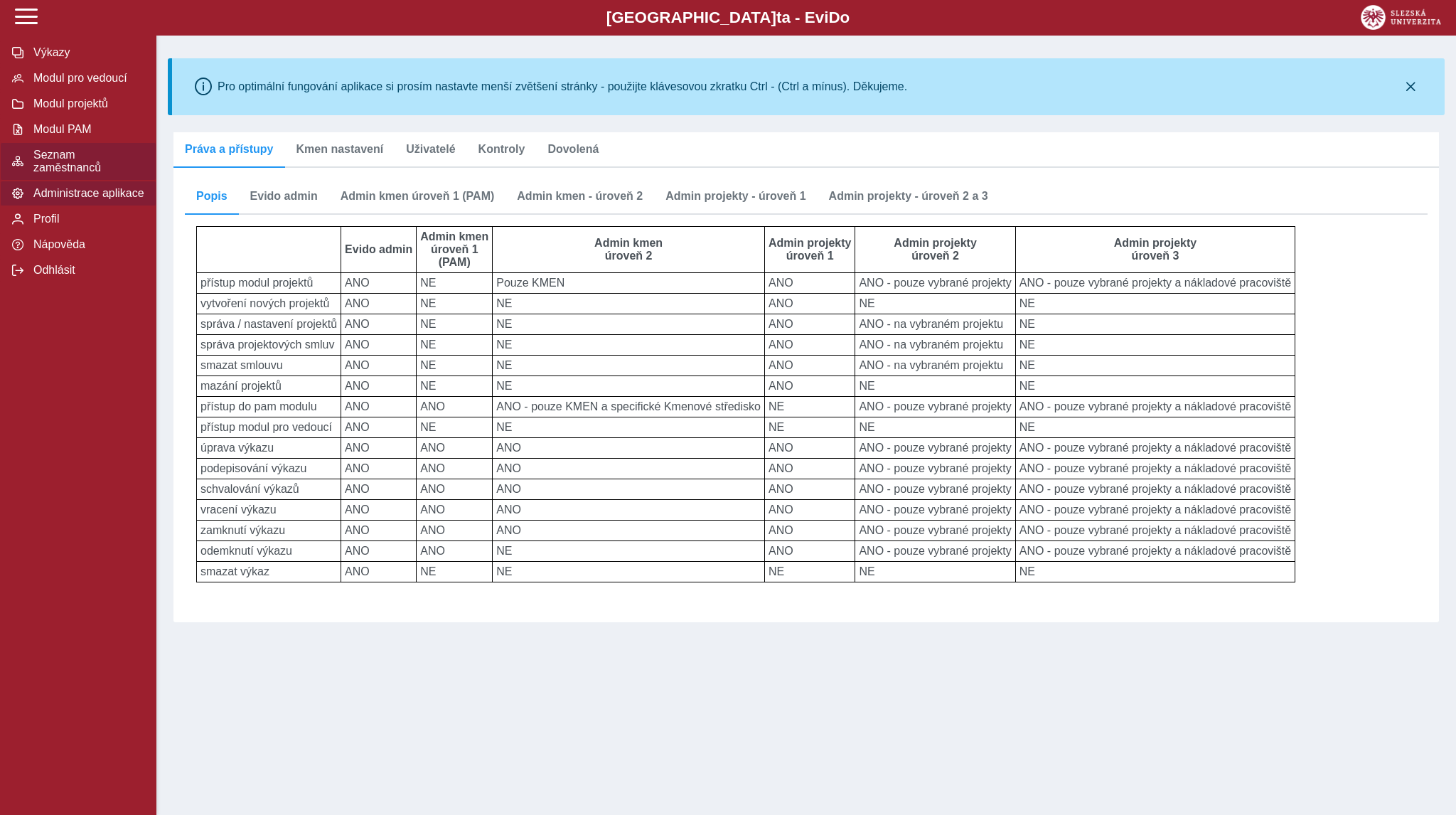
click at [133, 167] on span "Seznam zaměstnanců" at bounding box center [86, 161] width 115 height 25
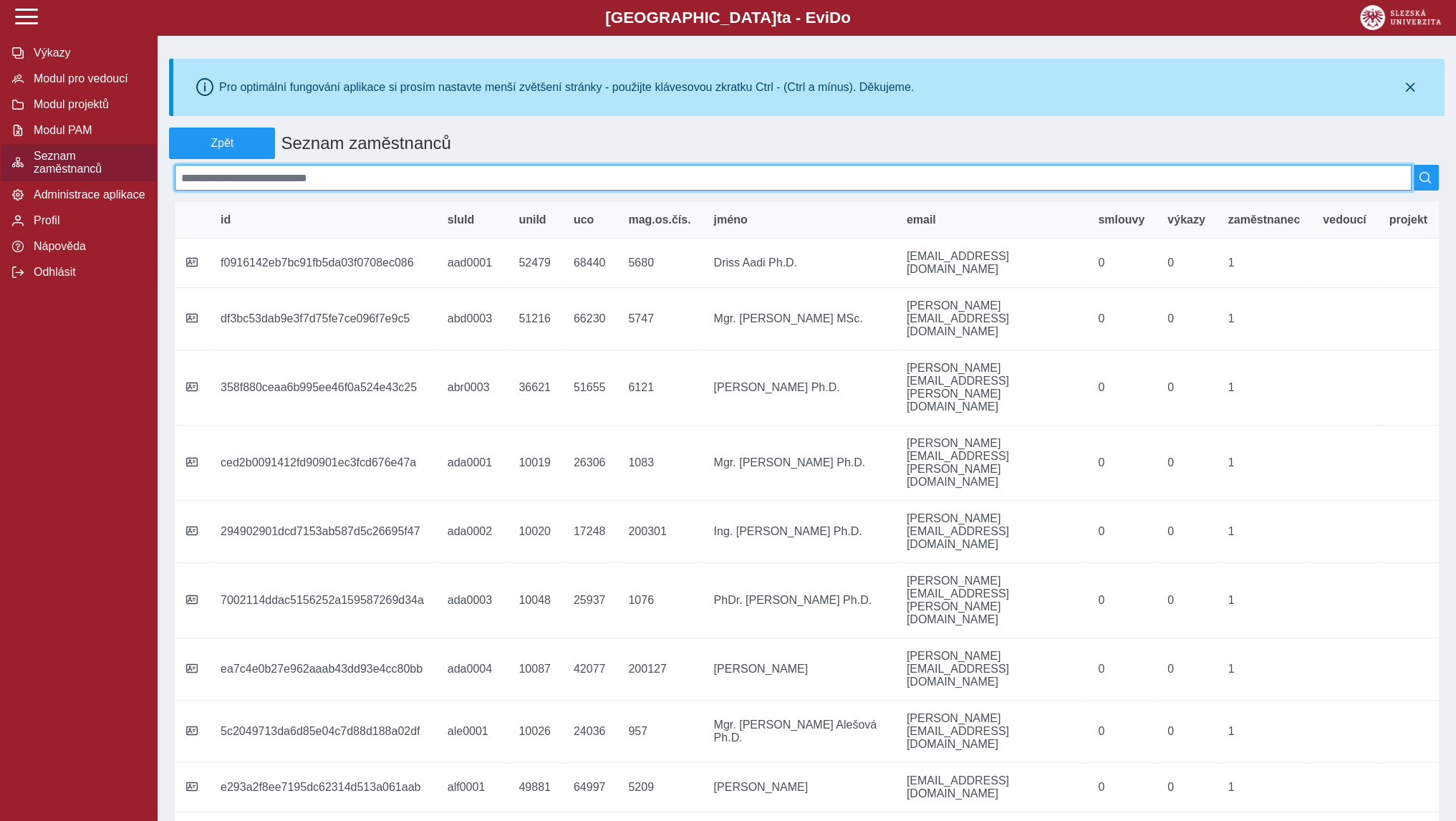
click at [315, 182] on input at bounding box center [793, 177] width 1237 height 26
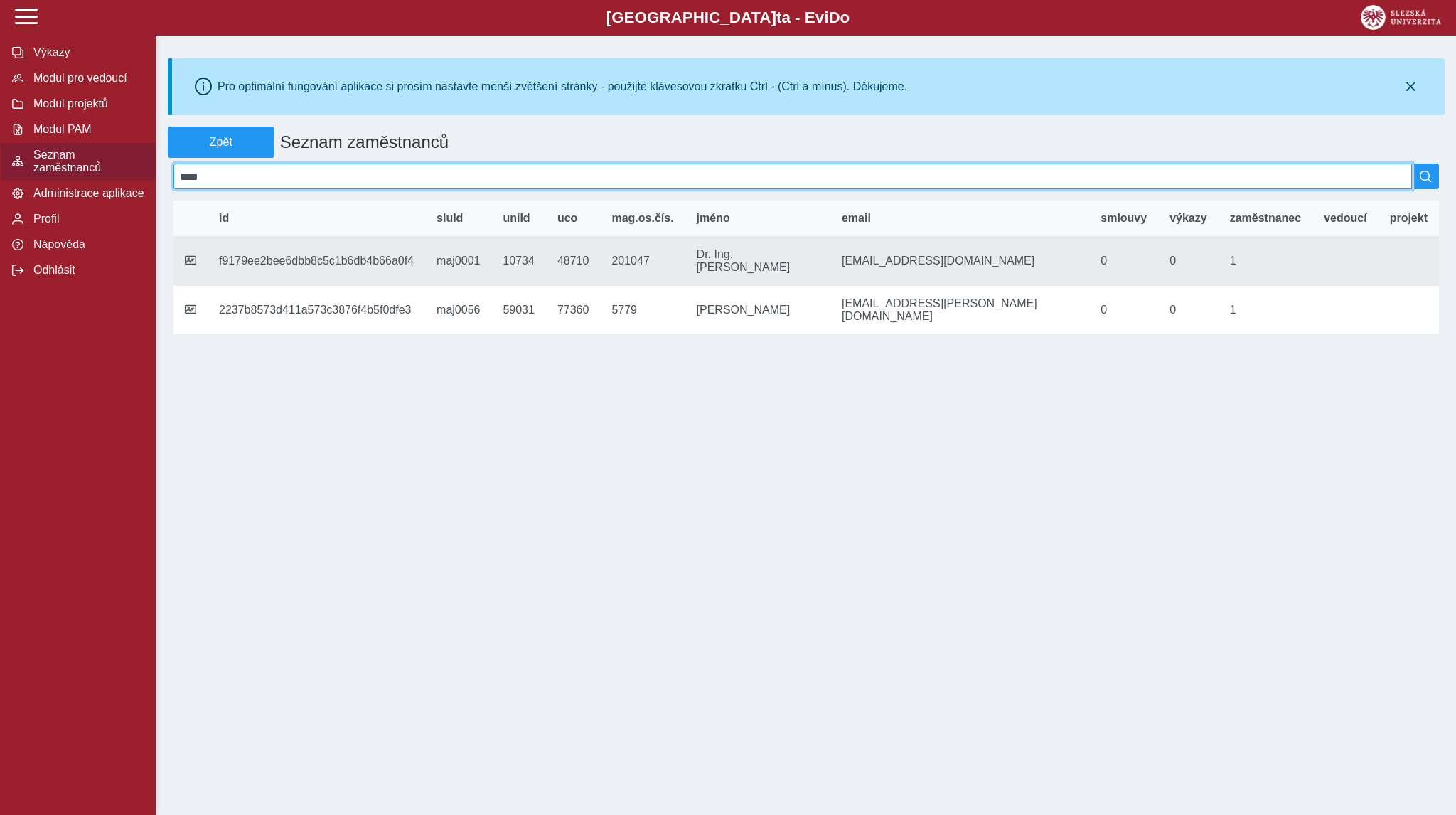
type input "****"
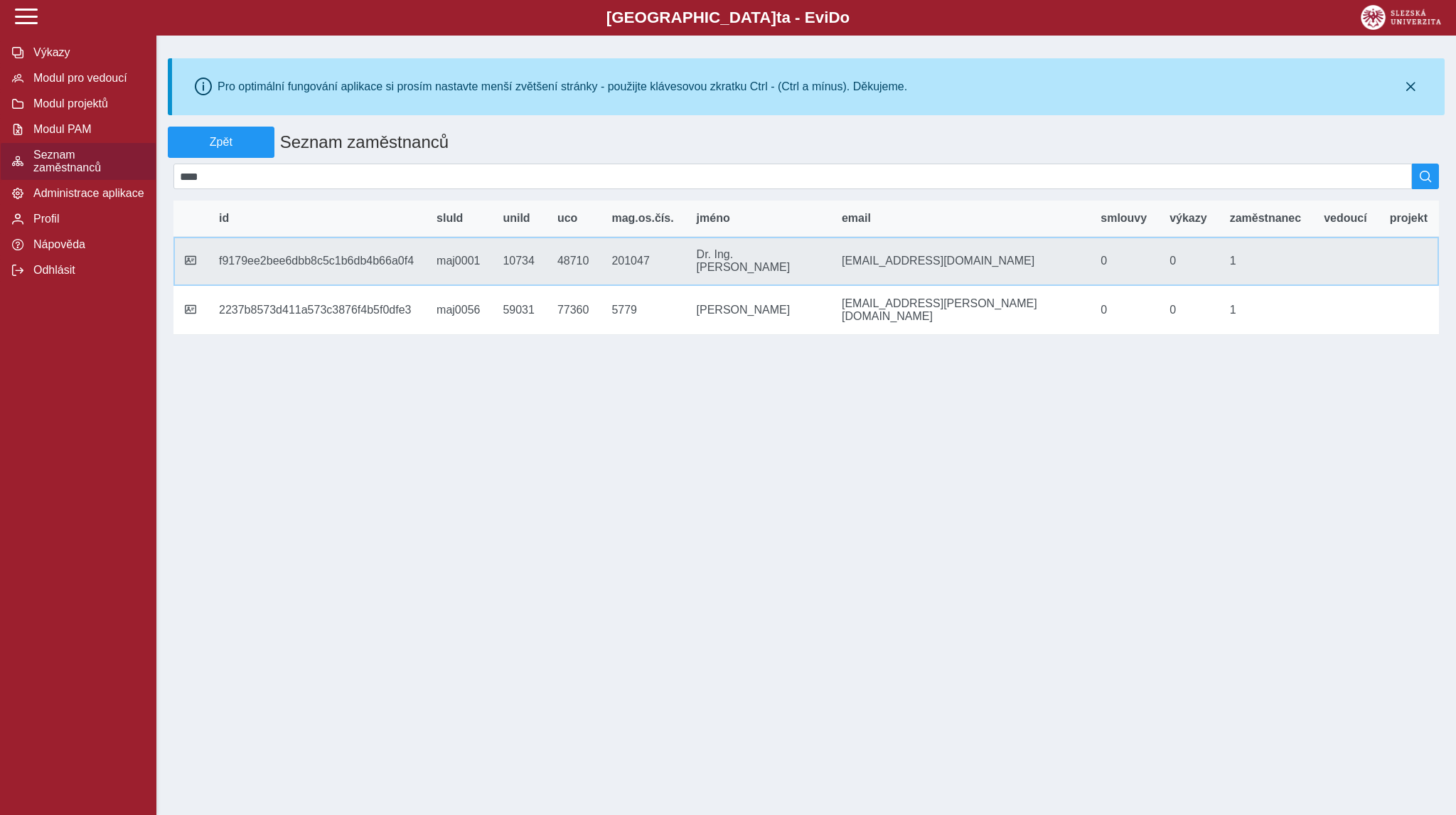
click at [190, 263] on icon at bounding box center [190, 260] width 11 height 11
